Goal: Transaction & Acquisition: Purchase product/service

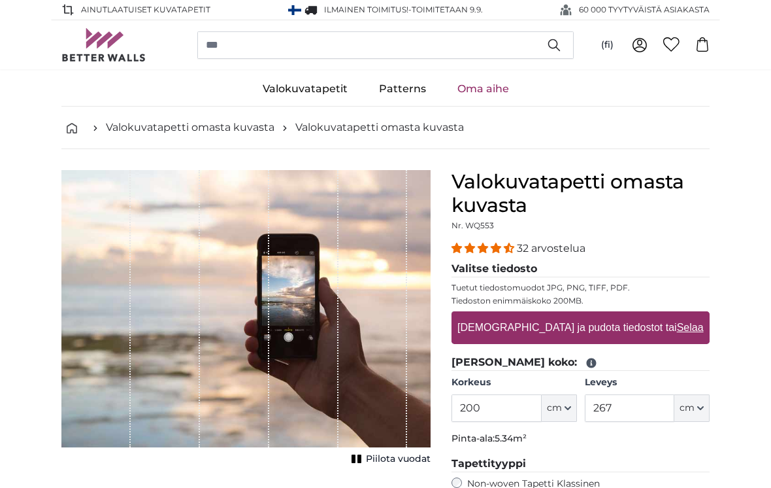
click at [677, 327] on u "Selaa" at bounding box center [690, 327] width 27 height 11
click at [652, 315] on input "[DEMOGRAPHIC_DATA] ja pudota tiedostot tai Selaa" at bounding box center [581, 313] width 258 height 4
type input "**********"
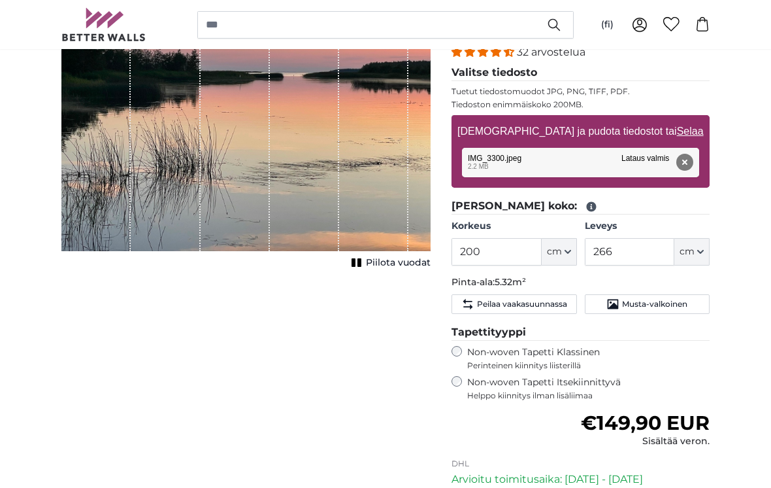
scroll to position [195, 0]
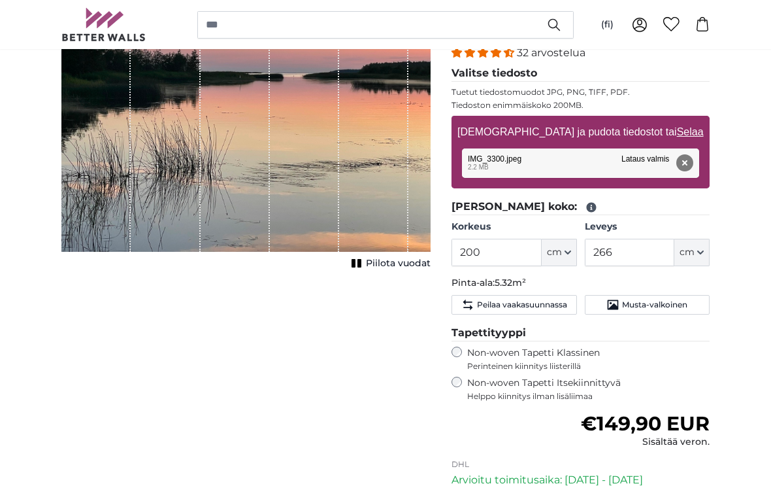
click at [697, 258] on button "cm" at bounding box center [692, 252] width 35 height 27
click at [642, 254] on input "266" at bounding box center [630, 252] width 90 height 27
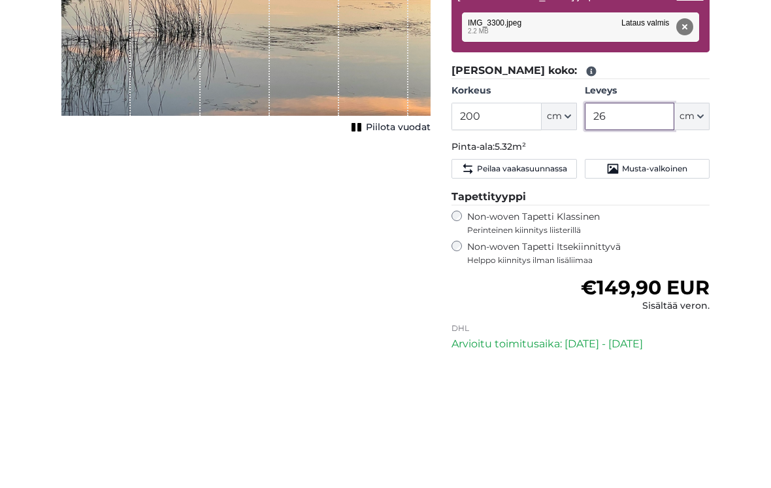
type input "2"
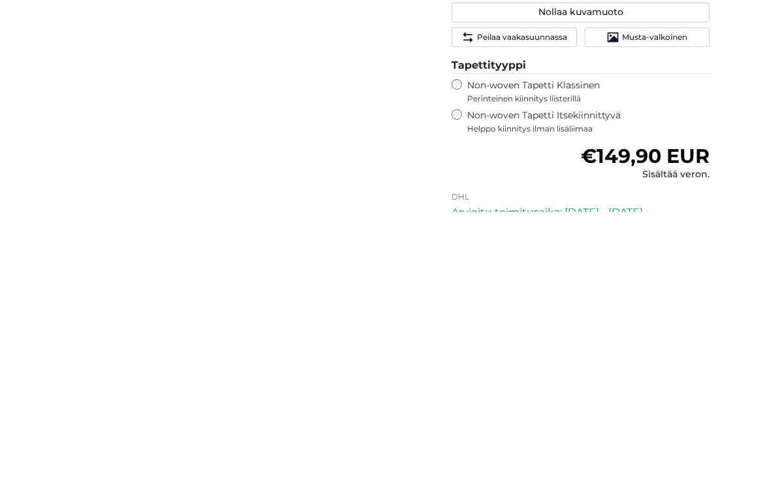
scroll to position [221, 0]
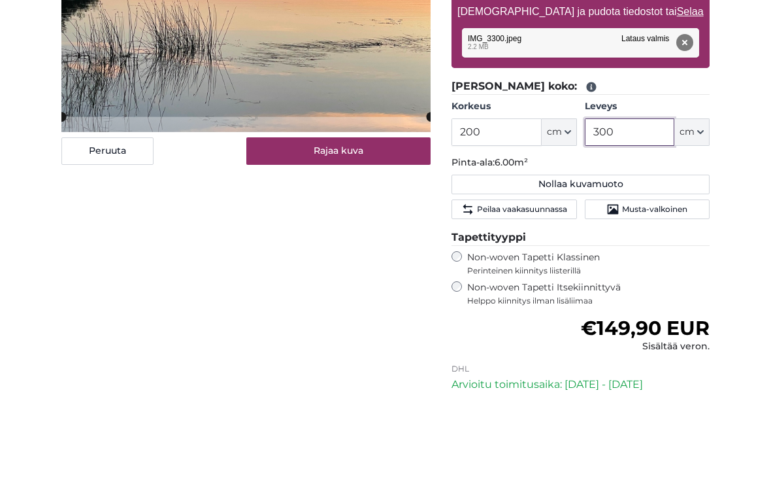
type input "300"
click at [381, 199] on div "[PERSON_NAME] kuva Piilota vuodat" at bounding box center [246, 287] width 390 height 676
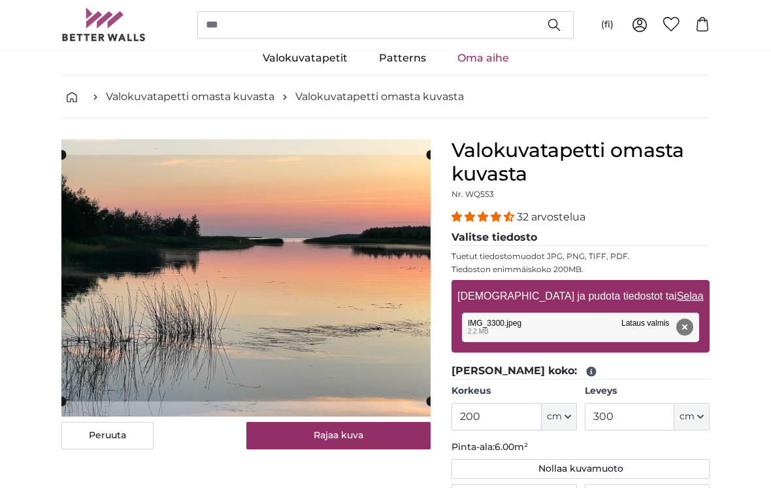
scroll to position [29, 0]
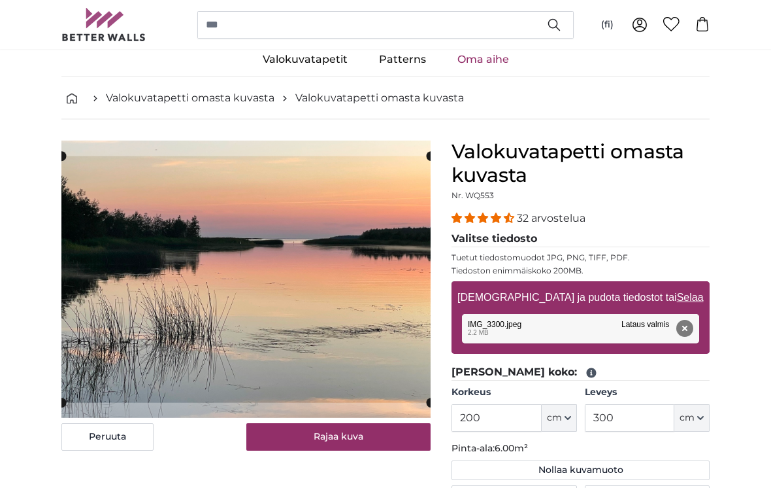
click at [368, 438] on button "Rajaa kuva" at bounding box center [338, 437] width 185 height 27
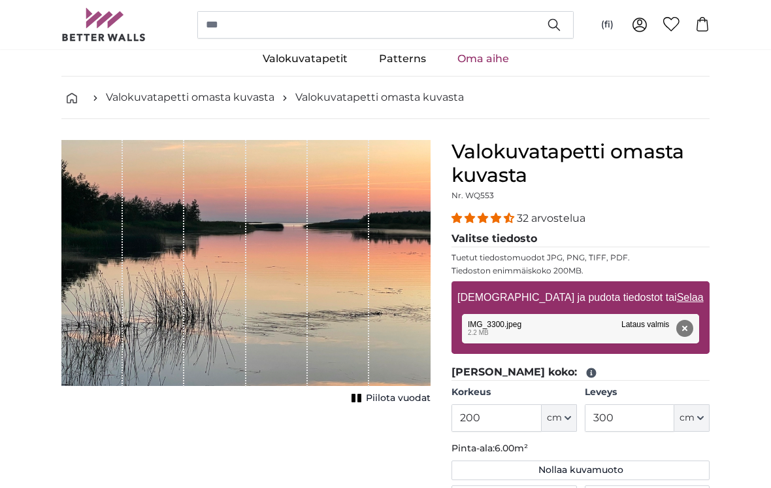
click at [365, 400] on button "Piilota vuodat" at bounding box center [389, 398] width 83 height 18
click at [384, 394] on span "Näytä vuodat" at bounding box center [400, 398] width 62 height 13
click at [379, 397] on span "Piilota vuodat" at bounding box center [398, 398] width 65 height 13
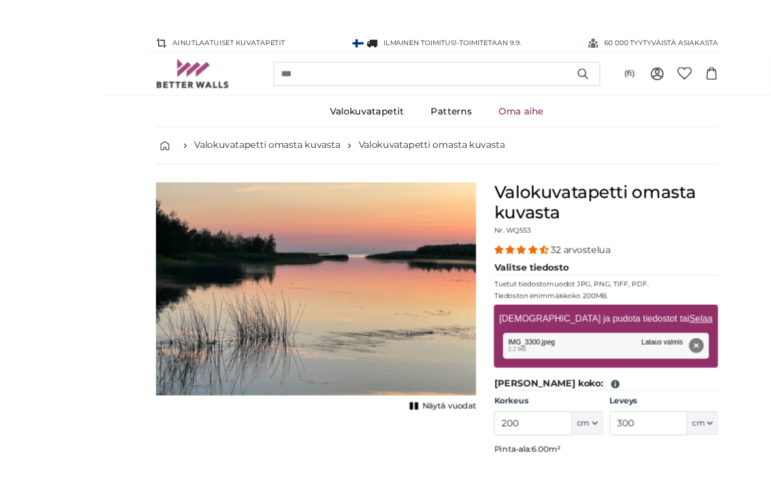
scroll to position [12, 0]
